Goal: Information Seeking & Learning: Check status

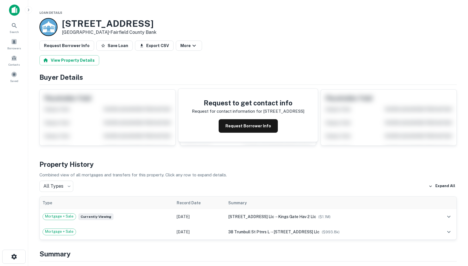
drag, startPoint x: 103, startPoint y: 78, endPoint x: 8, endPoint y: 106, distance: 98.5
click at [99, 78] on h4 "Buyer Details" at bounding box center [247, 77] width 417 height 10
click at [438, 78] on h4 "Buyer Details" at bounding box center [247, 77] width 417 height 10
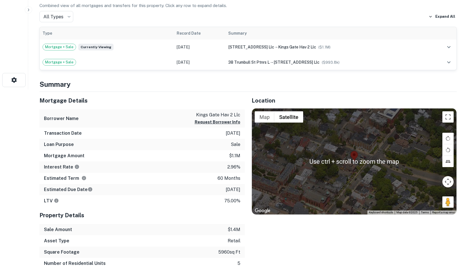
scroll to position [92, 0]
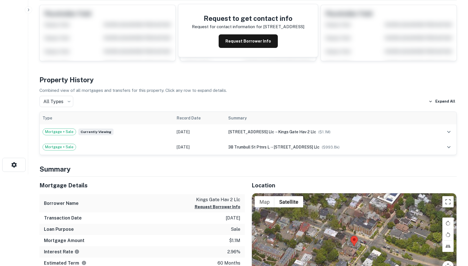
click at [30, 174] on html "Search Borrowers Contacts Saved 38 Trumbull St New Haven, CT06510 Fairfield Cou…" at bounding box center [234, 41] width 468 height 266
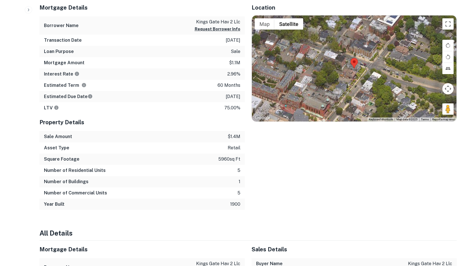
drag, startPoint x: 39, startPoint y: 175, endPoint x: 60, endPoint y: 220, distance: 49.2
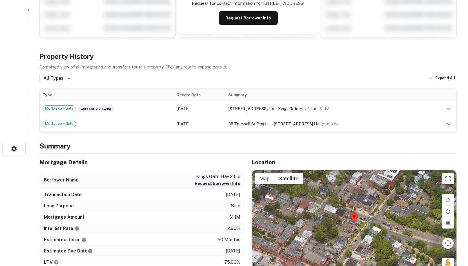
scroll to position [169, 0]
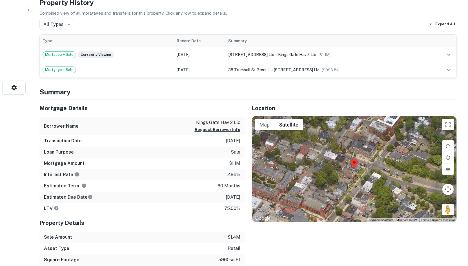
drag, startPoint x: 465, startPoint y: 181, endPoint x: 424, endPoint y: 185, distance: 41.3
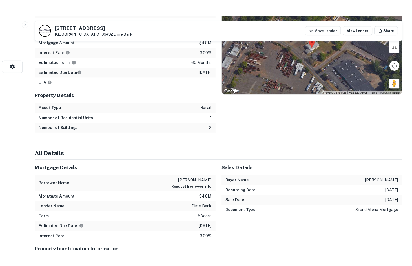
scroll to position [80, 0]
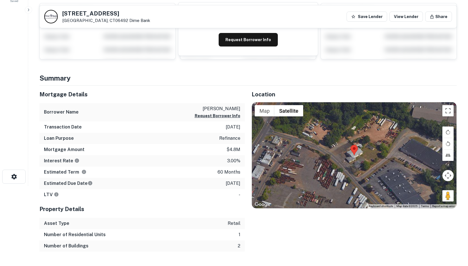
click at [65, 79] on h4 "Summary" at bounding box center [247, 78] width 417 height 10
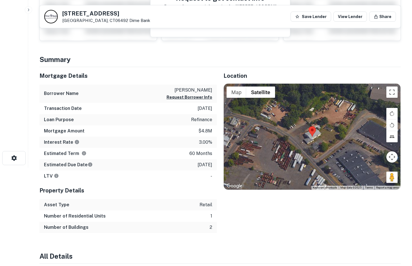
scroll to position [108, 0]
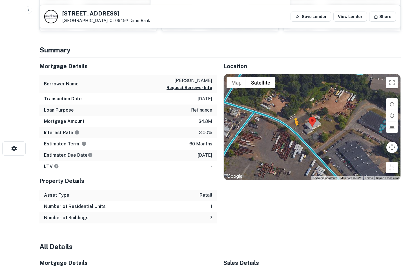
drag, startPoint x: 391, startPoint y: 168, endPoint x: 293, endPoint y: 131, distance: 104.3
click at [293, 131] on div "To activate drag with keyboard, press Alt + Enter. Once in keyboard drag state,…" at bounding box center [312, 127] width 177 height 106
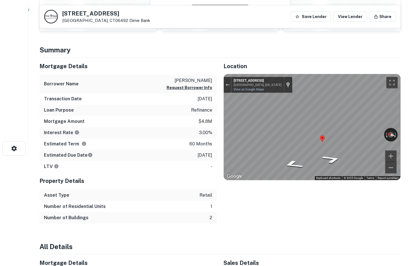
click at [181, 127] on div "Mortgage Details Borrower Name valenti fred m Request Borrower Info Transaction…" at bounding box center [217, 140] width 368 height 166
click at [412, 117] on html "Search Borrowers Contacts Saved Back to search 800 S COLONY RD Wallingford, CT0…" at bounding box center [206, 25] width 412 height 266
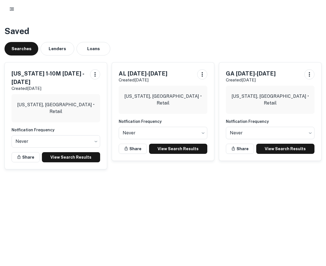
drag, startPoint x: 351, startPoint y: 39, endPoint x: 398, endPoint y: 39, distance: 46.8
click at [326, 39] on html "Saved Searches Lenders Loans Virginia 1-10M Dec1 2025 -Aug6 2026 Created Aug 6t…" at bounding box center [163, 133] width 326 height 266
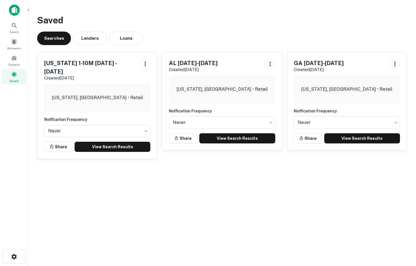
click at [296, 29] on div "Saved Searches Lenders Loans [US_STATE] 1-10M [DATE] -[DATE] Created [DATE] [US…" at bounding box center [222, 88] width 379 height 159
drag, startPoint x: 169, startPoint y: 19, endPoint x: 48, endPoint y: 81, distance: 136.0
click at [168, 21] on h3 "Saved" at bounding box center [222, 21] width 370 height 14
drag, startPoint x: 406, startPoint y: 26, endPoint x: 386, endPoint y: 29, distance: 19.9
click at [406, 26] on h3 "Saved" at bounding box center [222, 21] width 370 height 14
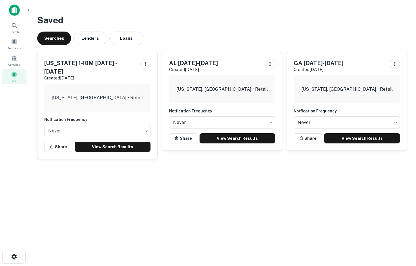
drag, startPoint x: 394, startPoint y: 35, endPoint x: 393, endPoint y: 32, distance: 4.0
click at [394, 33] on div "Searches Lenders Loans" at bounding box center [221, 39] width 369 height 14
click at [407, 93] on div "Saved Searches Lenders Loans [US_STATE] 1-10M [DATE] -[DATE] Created [DATE] [US…" at bounding box center [222, 88] width 378 height 159
click at [410, 95] on div "Saved Searches Lenders Loans [US_STATE] 1-10M [DATE] -[DATE] Created [DATE] [US…" at bounding box center [222, 88] width 378 height 159
click at [407, 162] on div "Saved Searches Lenders Loans [US_STATE] 1-10M [DATE] -[DATE] Created [DATE] [US…" at bounding box center [222, 88] width 378 height 159
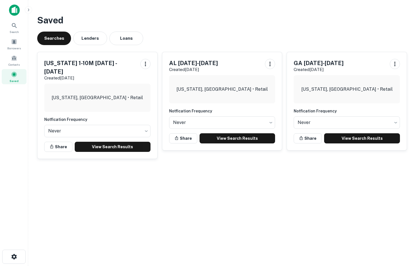
click at [403, 98] on div "GA [DATE]-[DATE] Created [DATE] [US_STATE], [GEOGRAPHIC_DATA] • Retail Notficat…" at bounding box center [347, 101] width 120 height 98
click at [401, 176] on main "Saved Searches Lenders Loans Virginia 1-10M Dec1 2025 -Aug6 2026 Created Aug 6t…" at bounding box center [222, 133] width 388 height 266
drag, startPoint x: 393, startPoint y: 197, endPoint x: 395, endPoint y: 191, distance: 6.2
click at [395, 195] on main "Saved Searches Lenders Loans Virginia 1-10M Dec1 2025 -Aug6 2026 Created Aug 6t…" at bounding box center [222, 133] width 388 height 266
click at [408, 24] on div "Saved Searches Lenders Loans Virginia 1-10M Dec1 2025 -Aug6 2026 Created Aug 6t…" at bounding box center [222, 88] width 378 height 159
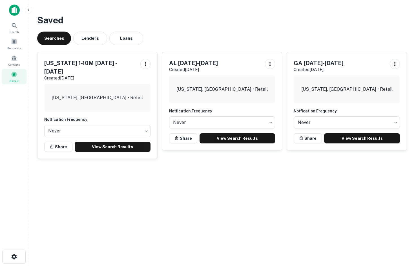
click at [388, 23] on h3 "Saved" at bounding box center [221, 21] width 369 height 14
drag, startPoint x: 407, startPoint y: 158, endPoint x: 400, endPoint y: 159, distance: 7.4
click at [407, 158] on div "Saved Searches Lenders Loans Virginia 1-10M Dec1 2025 -Aug6 2026 Created Aug 6t…" at bounding box center [222, 88] width 378 height 159
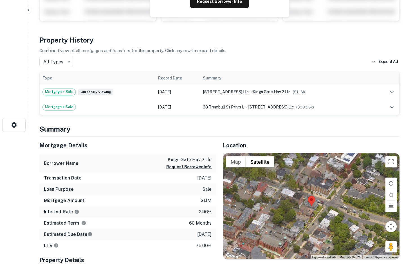
scroll to position [197, 0]
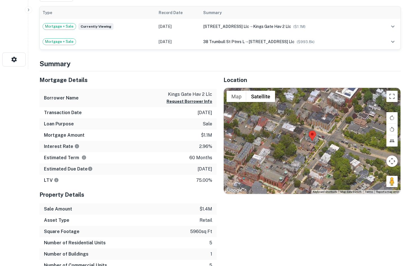
click at [331, 71] on div "Location ← Move left → Move right ↑ Move up ↓ Move down + Zoom in - Zoom out Ho…" at bounding box center [309, 176] width 184 height 211
click at [390, 186] on div "Location ← Move left → Move right ↑ Move up ↓ Move down + Zoom in - Zoom out Ho…" at bounding box center [309, 176] width 184 height 211
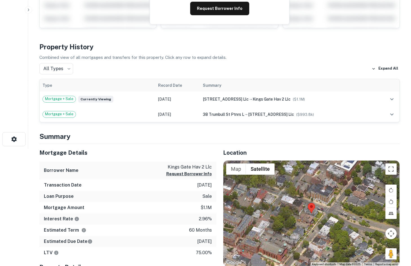
scroll to position [28, 0]
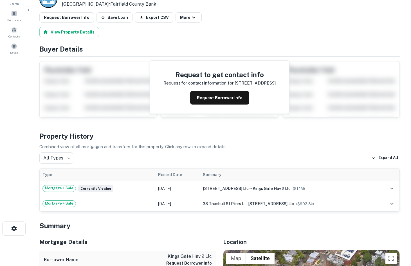
click at [397, 132] on h4 "Property History" at bounding box center [219, 136] width 361 height 10
drag, startPoint x: 405, startPoint y: 41, endPoint x: 285, endPoint y: 9, distance: 124.2
click at [387, 52] on h4 "Buyer Details" at bounding box center [219, 49] width 361 height 10
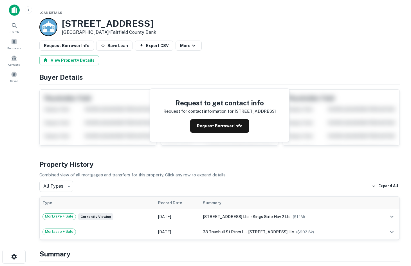
scroll to position [233, 0]
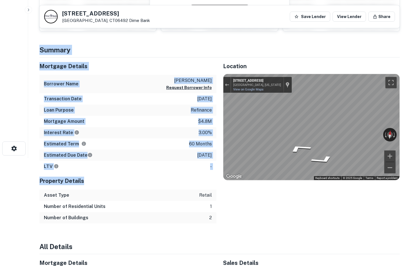
drag, startPoint x: 41, startPoint y: 54, endPoint x: 212, endPoint y: 172, distance: 207.4
click at [210, 170] on div "LTV -" at bounding box center [127, 166] width 177 height 11
click at [206, 158] on p "[DATE]" at bounding box center [204, 155] width 15 height 7
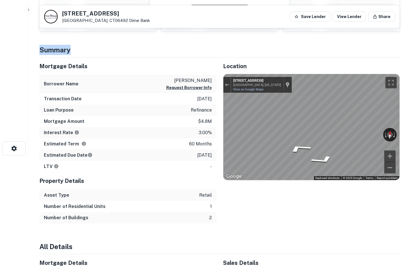
drag, startPoint x: 39, startPoint y: 51, endPoint x: 100, endPoint y: 52, distance: 61.1
click at [100, 52] on div "Back to search [STREET_ADDRESS][PERSON_NAME] Dime Bank Save Lender View Lender …" at bounding box center [220, 262] width 374 height 723
click at [100, 52] on h4 "Summary" at bounding box center [219, 50] width 361 height 10
